Goal: Task Accomplishment & Management: Use online tool/utility

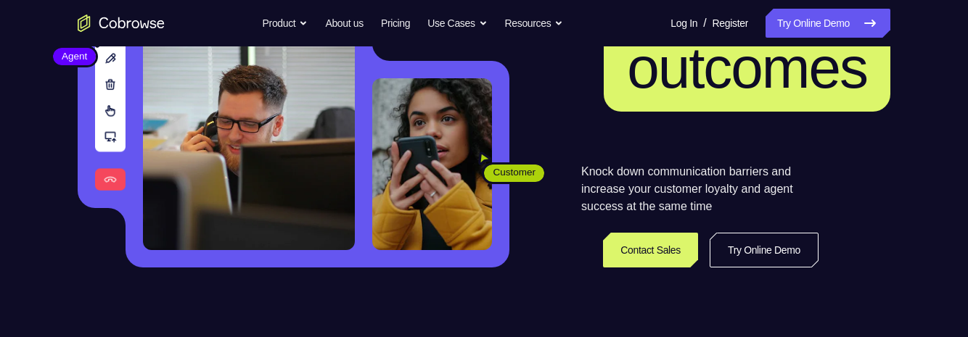
scroll to position [226, 0]
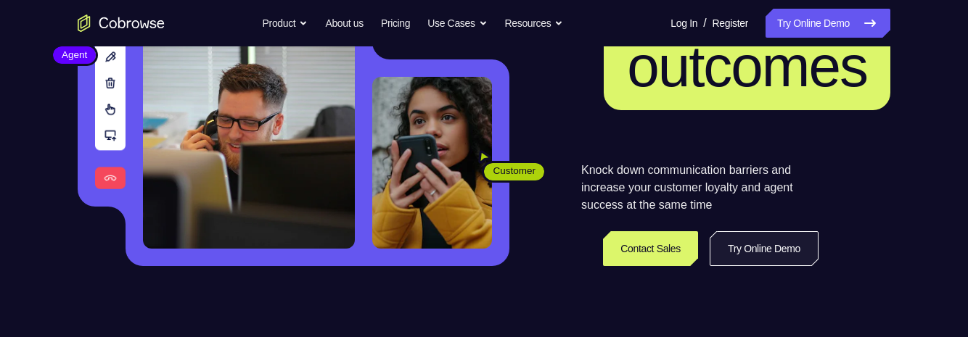
click at [767, 249] on link "Try Online Demo" at bounding box center [764, 248] width 109 height 35
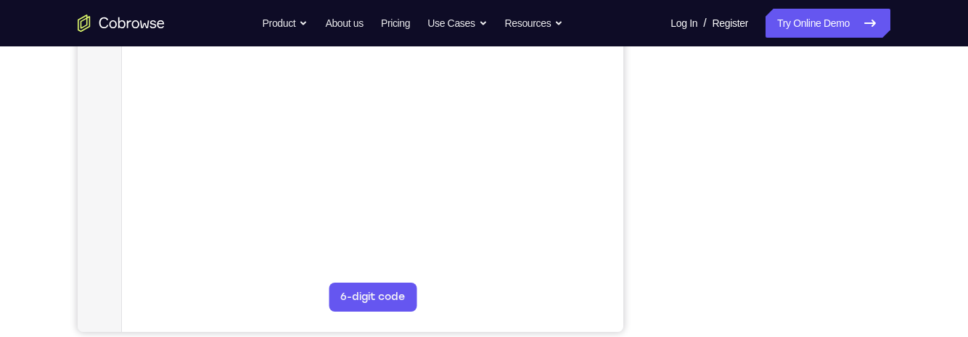
scroll to position [339, 0]
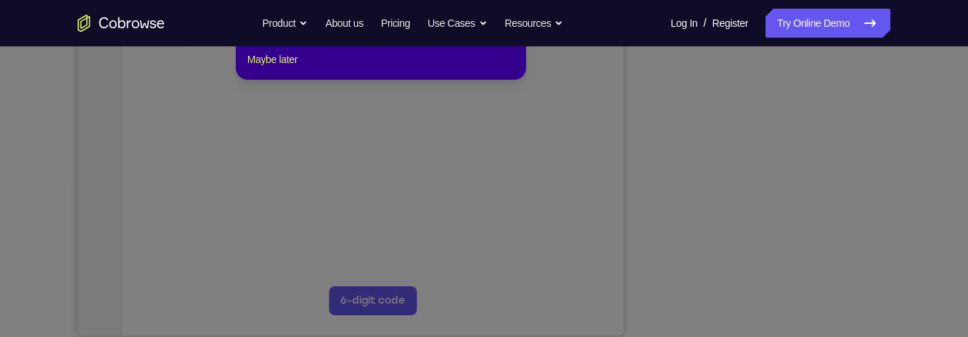
click at [779, 312] on icon at bounding box center [484, 138] width 968 height 397
click at [772, 316] on icon at bounding box center [484, 138] width 968 height 397
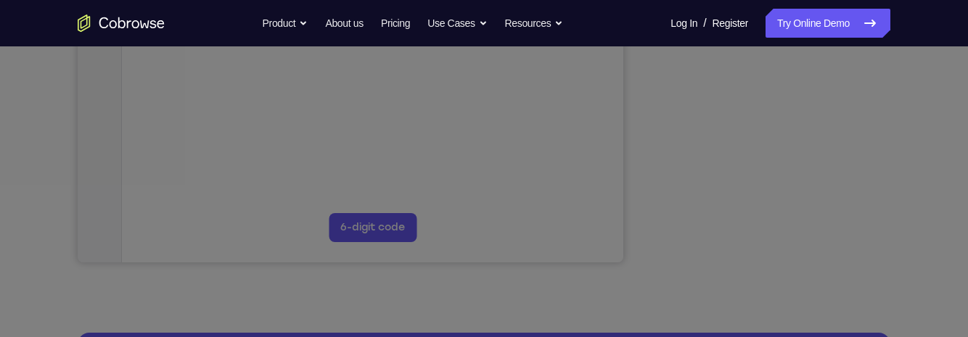
scroll to position [413, 0]
click at [774, 234] on icon at bounding box center [484, 101] width 968 height 471
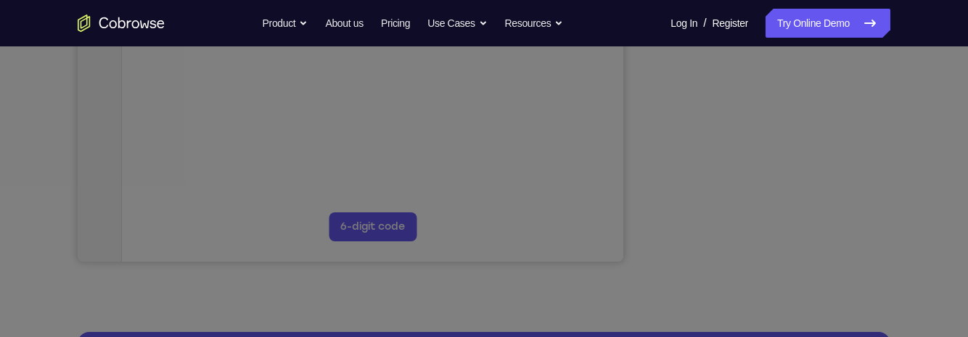
click at [774, 234] on icon at bounding box center [484, 101] width 968 height 471
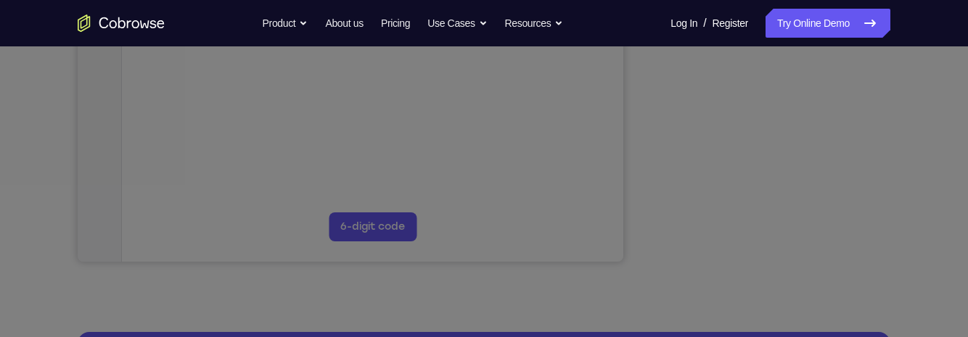
click at [774, 234] on icon at bounding box center [484, 101] width 968 height 471
click at [773, 234] on icon at bounding box center [484, 101] width 968 height 471
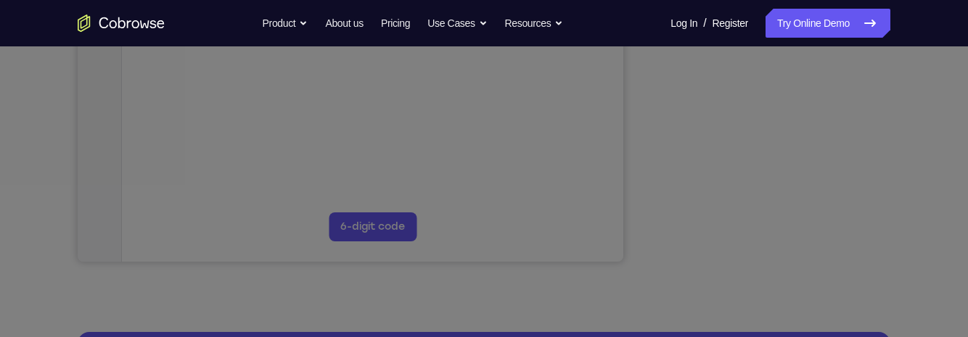
click at [773, 234] on icon at bounding box center [484, 101] width 968 height 471
click at [935, 107] on icon at bounding box center [484, 101] width 968 height 471
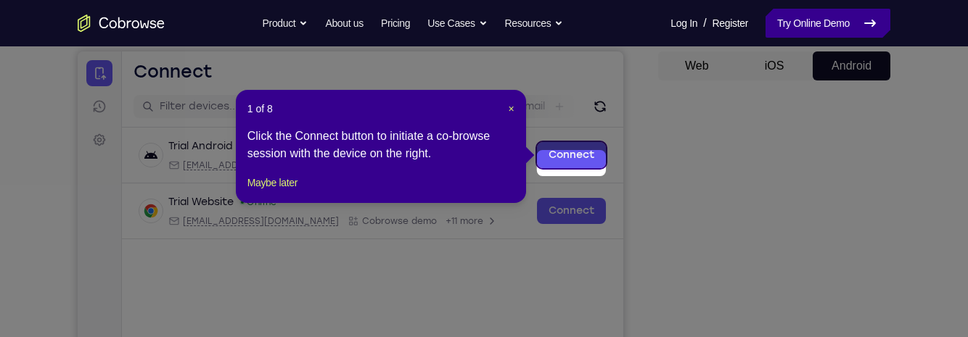
scroll to position [139, 0]
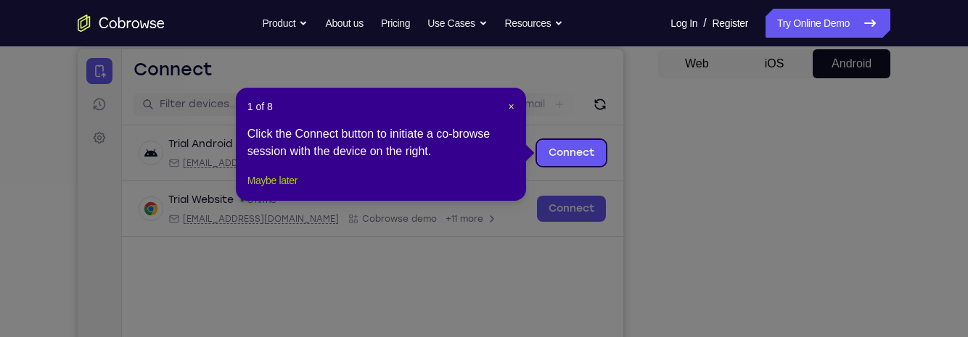
click at [289, 189] on button "Maybe later" at bounding box center [272, 180] width 50 height 17
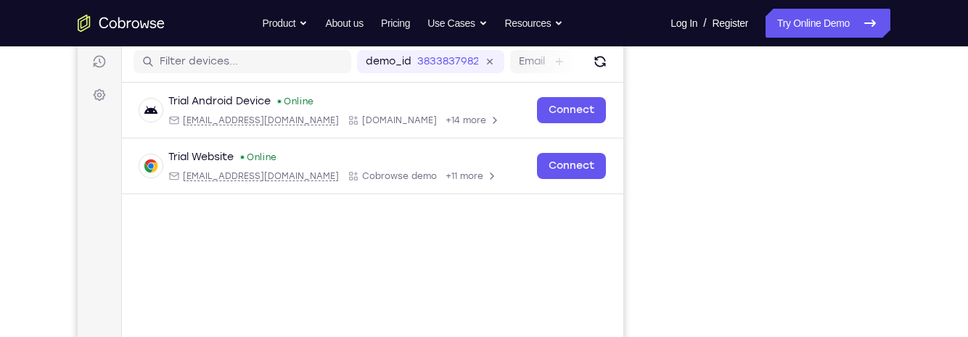
scroll to position [181, 0]
